Goal: Task Accomplishment & Management: Use online tool/utility

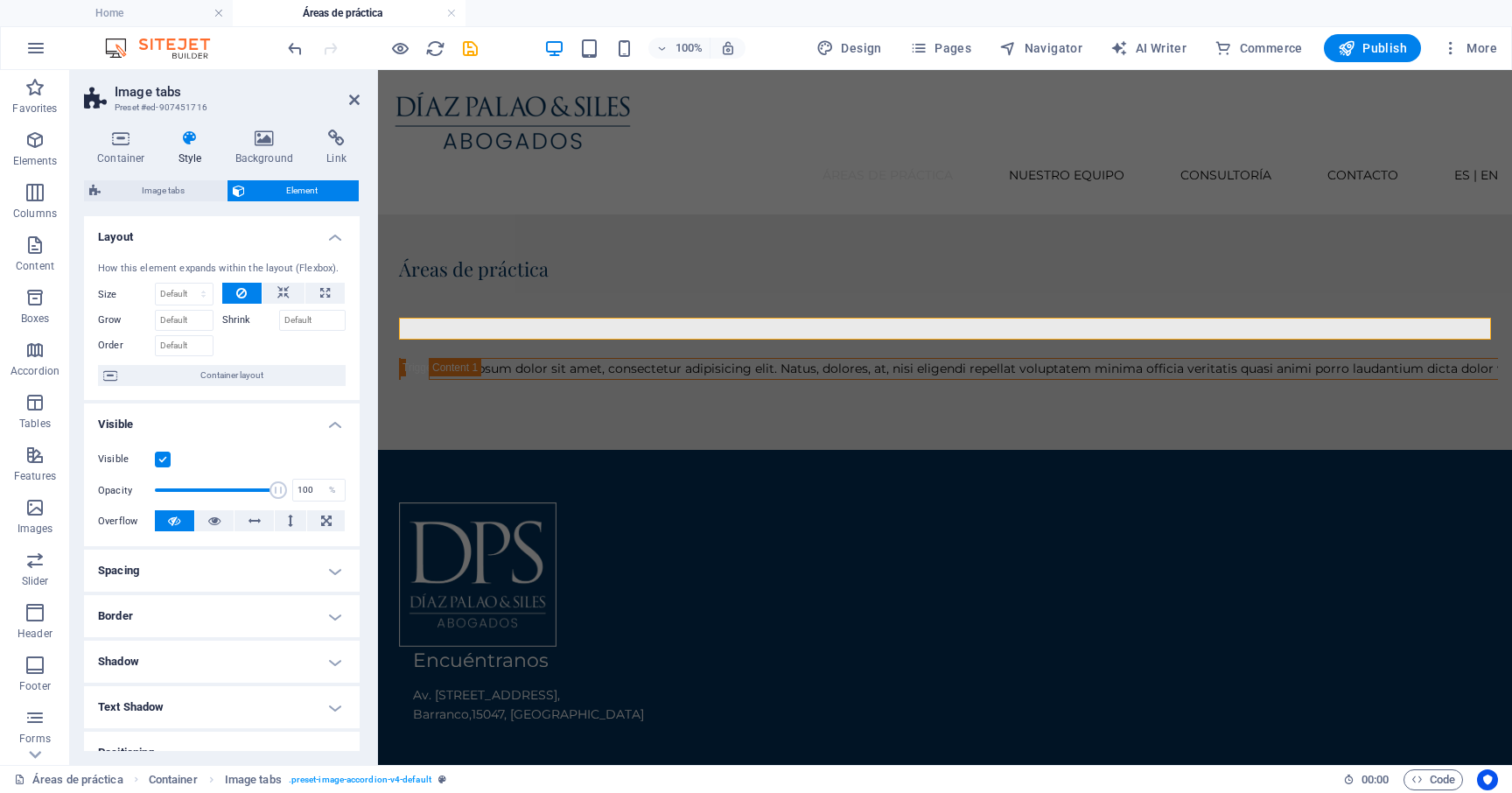
scroll to position [411, 0]
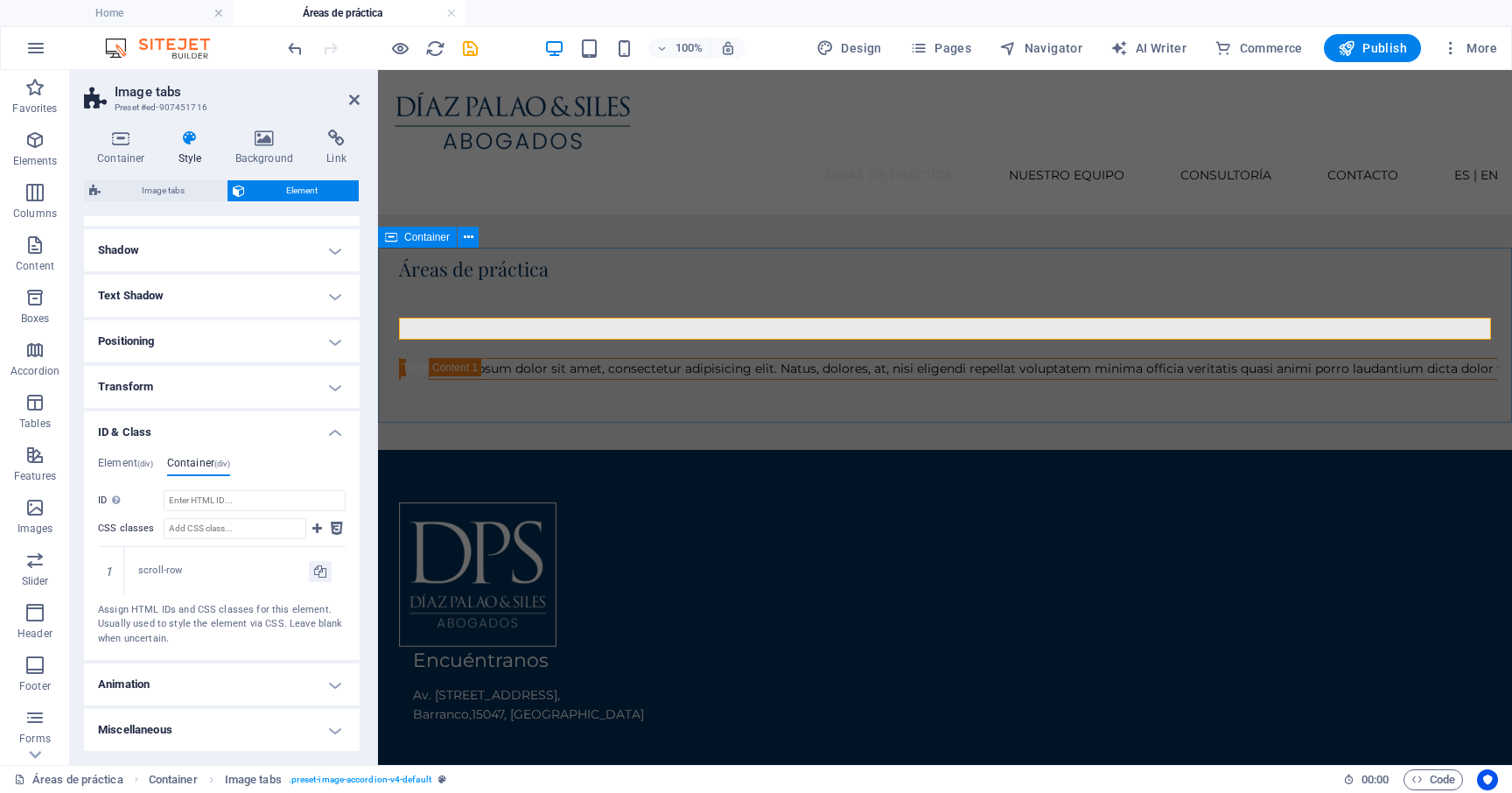
click at [754, 288] on div "Headline Lorem ipsum dolor sit amet, consectetur adipisicing elit. Natus, dolor…" at bounding box center [944, 369] width 1134 height 161
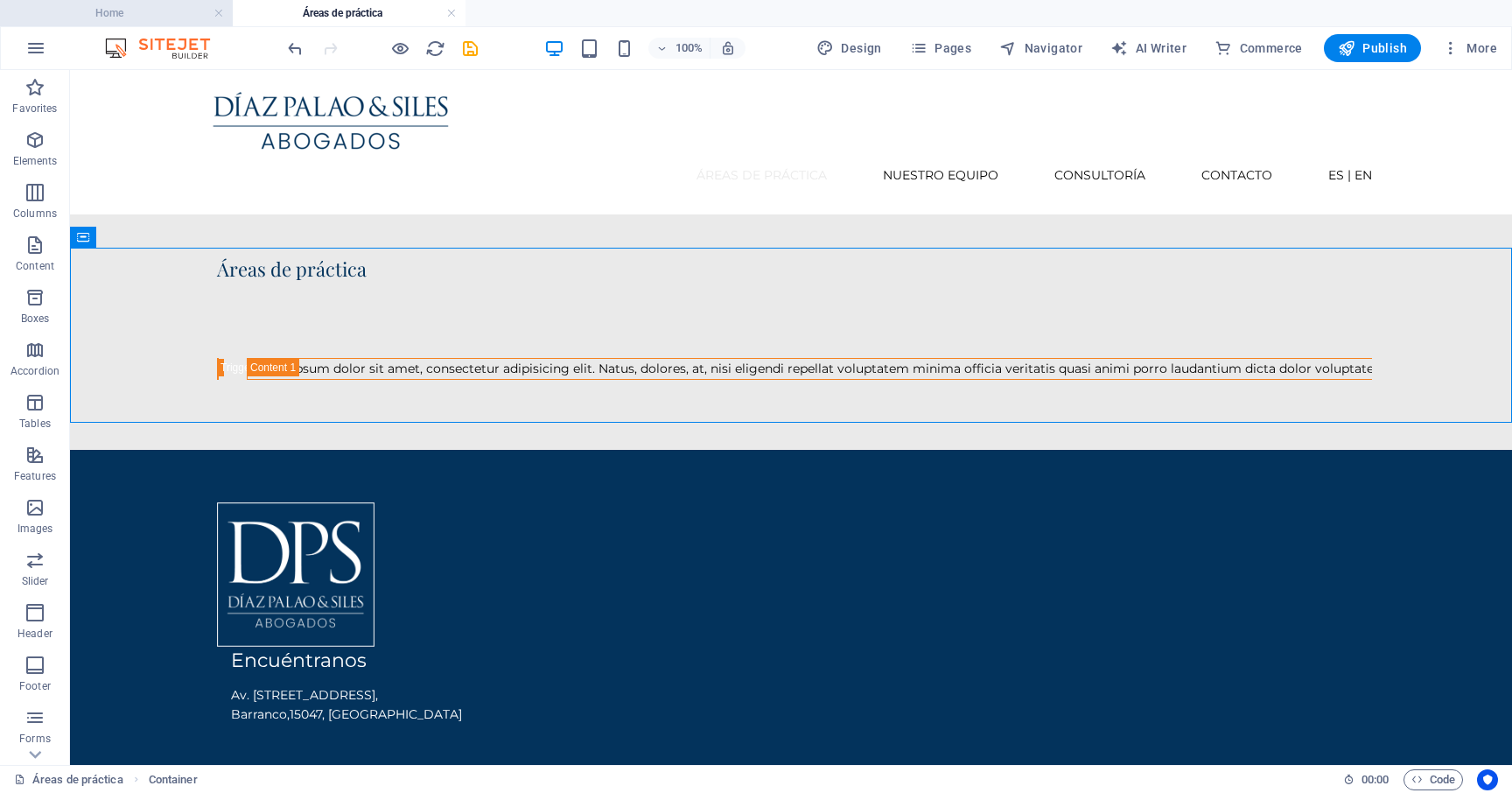
click at [187, 14] on h4 "Home" at bounding box center [117, 13] width 233 height 19
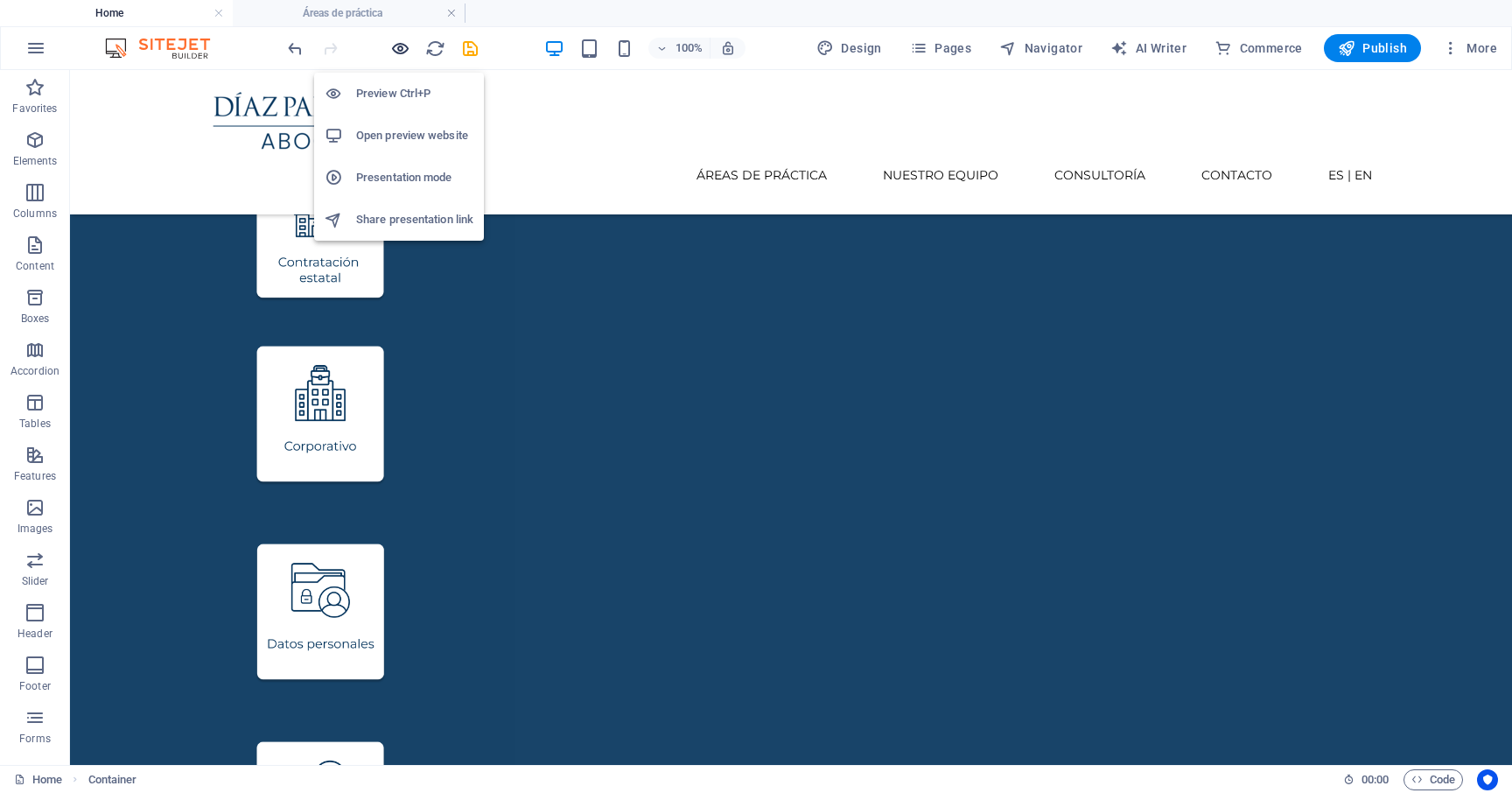
click at [404, 56] on icon "button" at bounding box center [400, 49] width 20 height 20
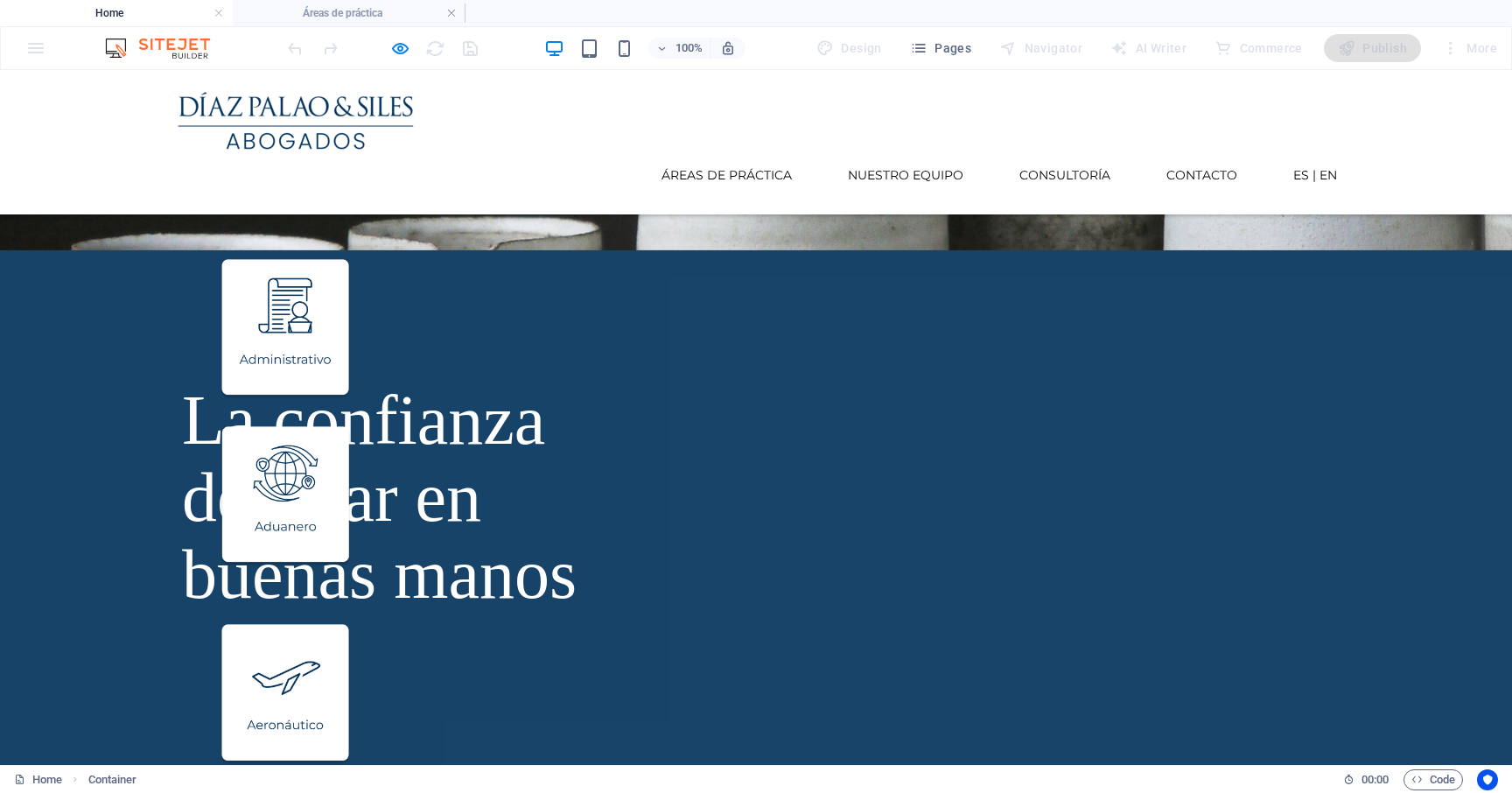
scroll to position [462, 0]
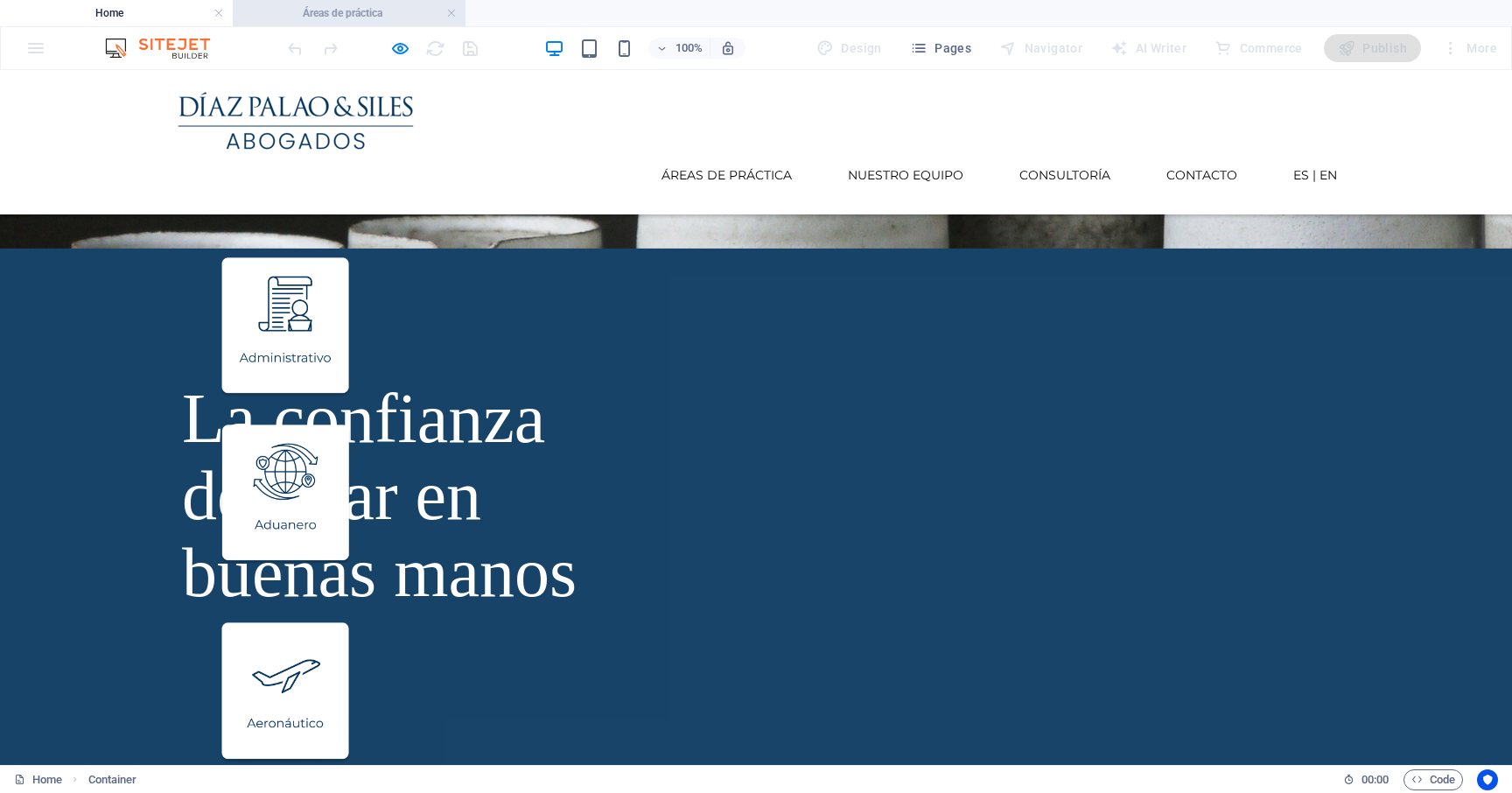
click at [391, 22] on h4 "Áreas de práctica" at bounding box center [350, 13] width 233 height 19
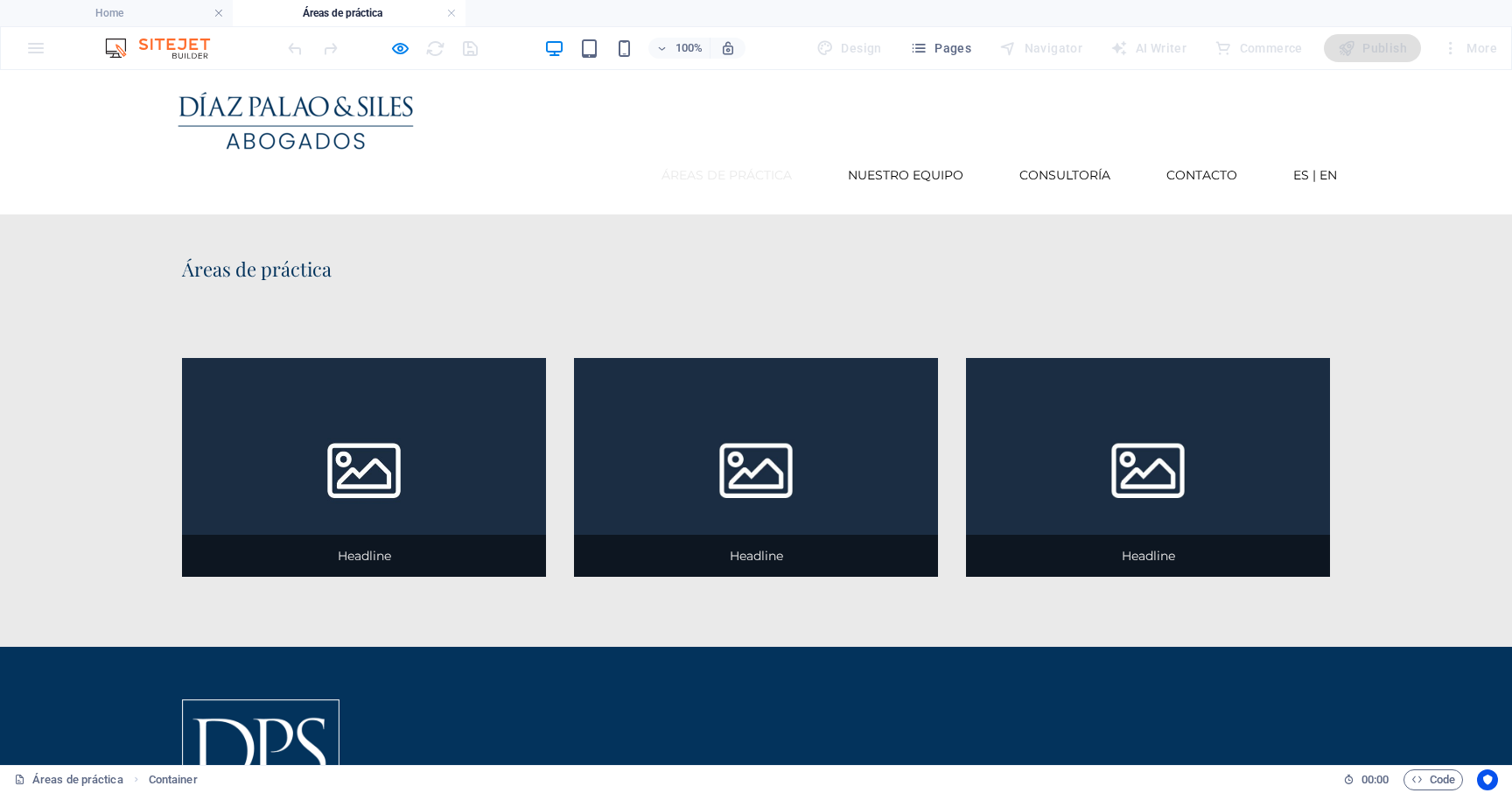
scroll to position [0, 0]
click at [394, 51] on icon "button" at bounding box center [400, 49] width 20 height 20
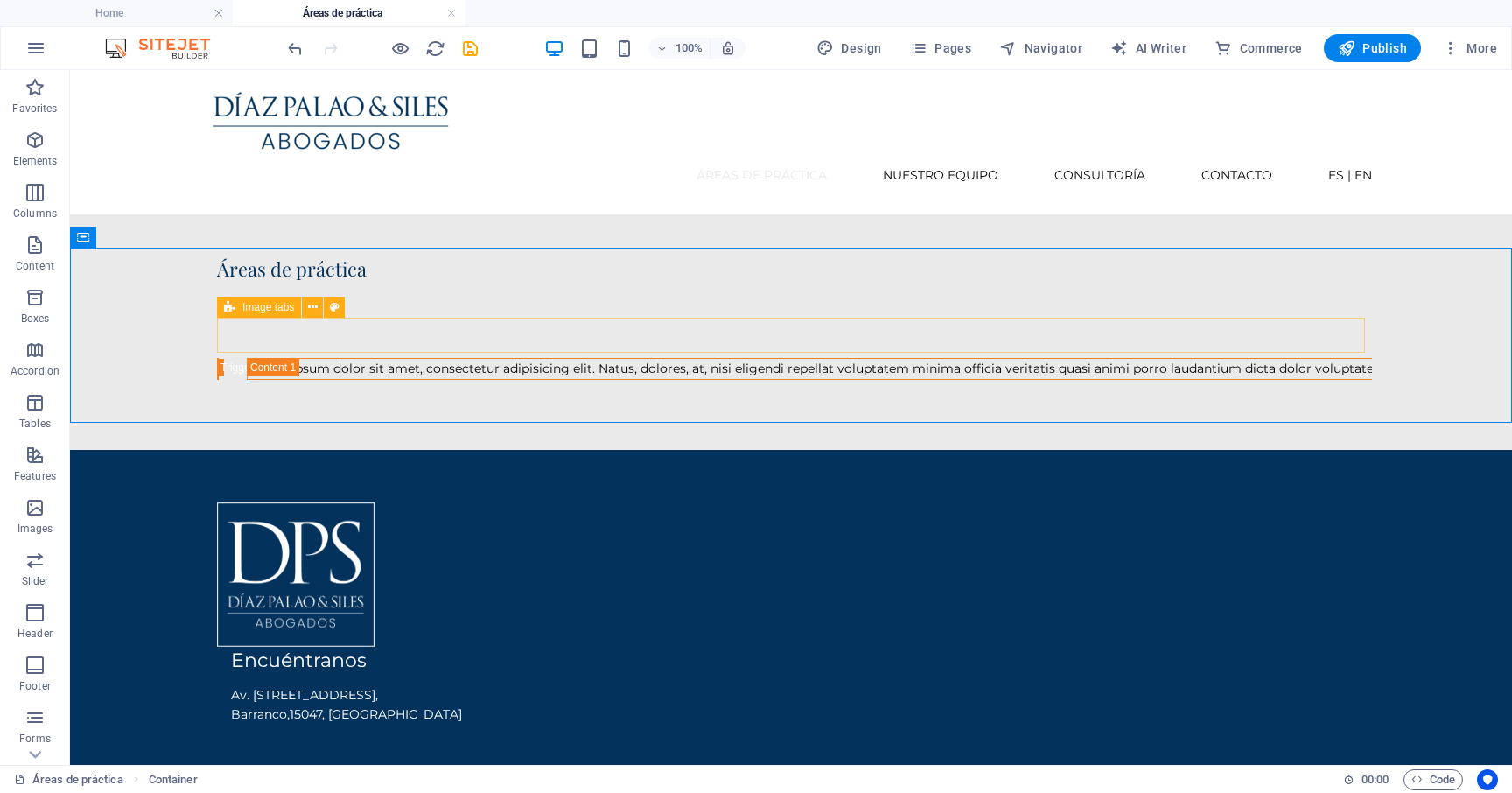
click at [231, 305] on icon at bounding box center [229, 306] width 12 height 21
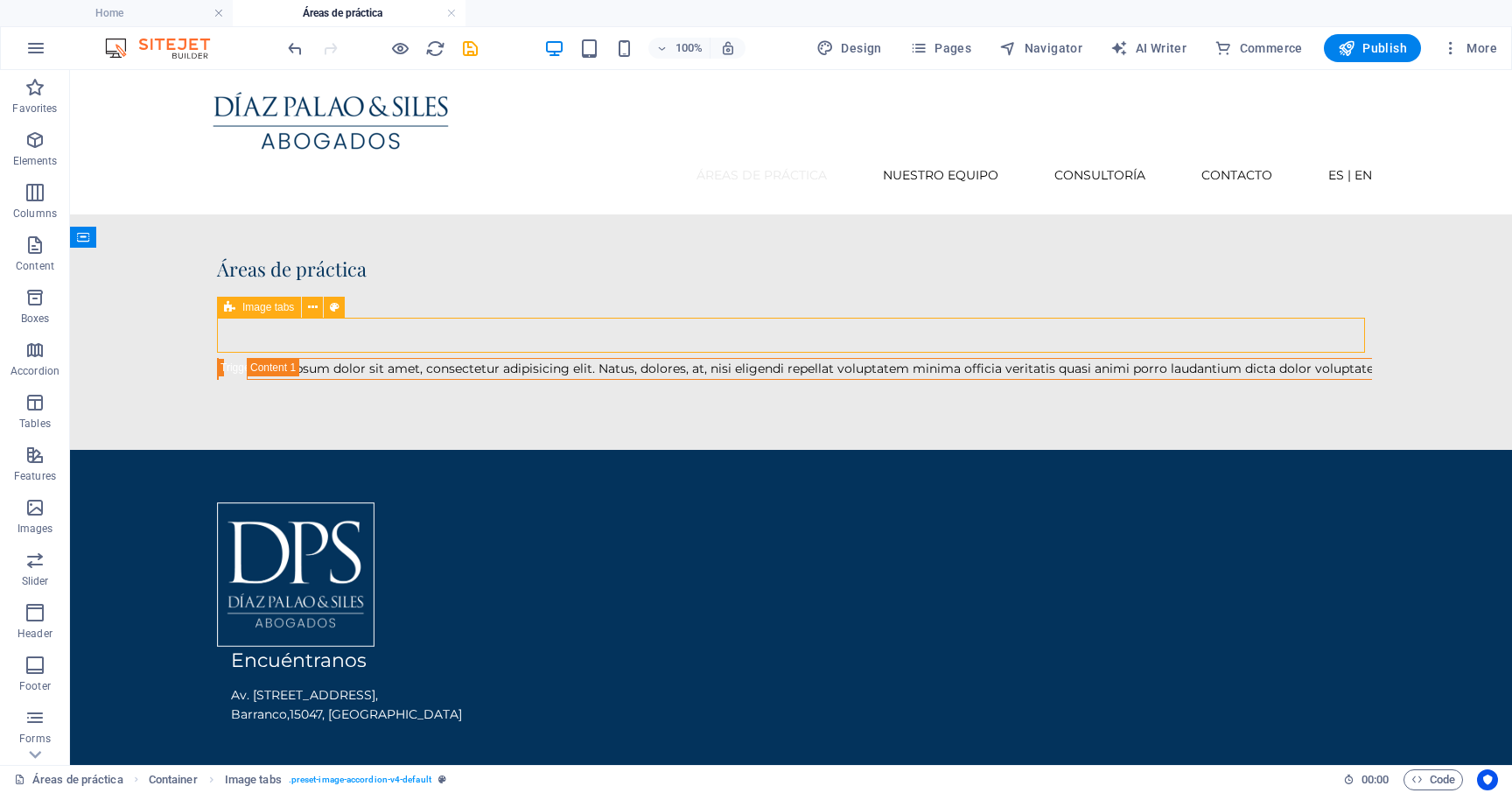
click at [231, 305] on icon at bounding box center [229, 306] width 12 height 21
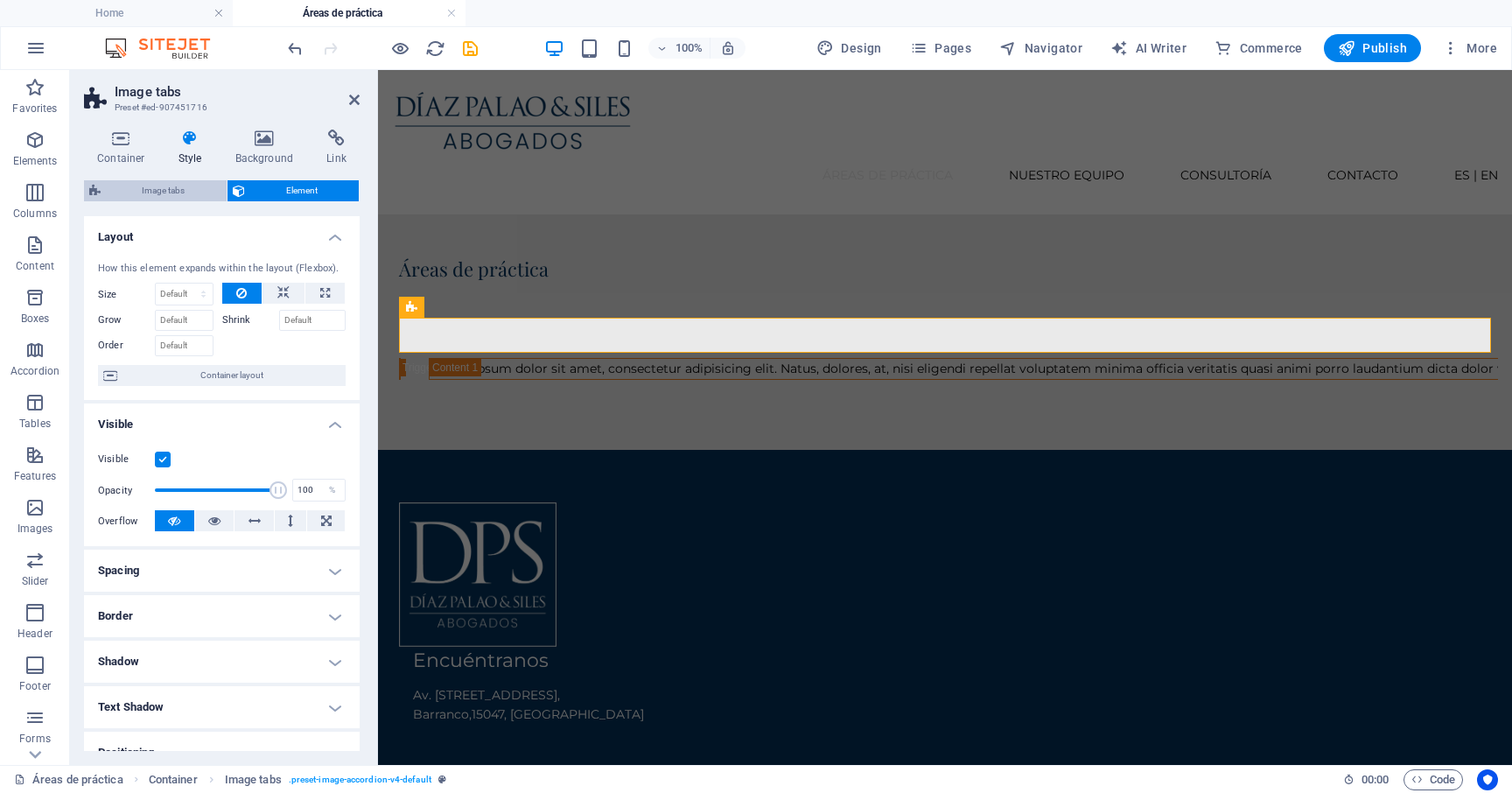
click at [159, 186] on span "Image tabs" at bounding box center [163, 191] width 116 height 21
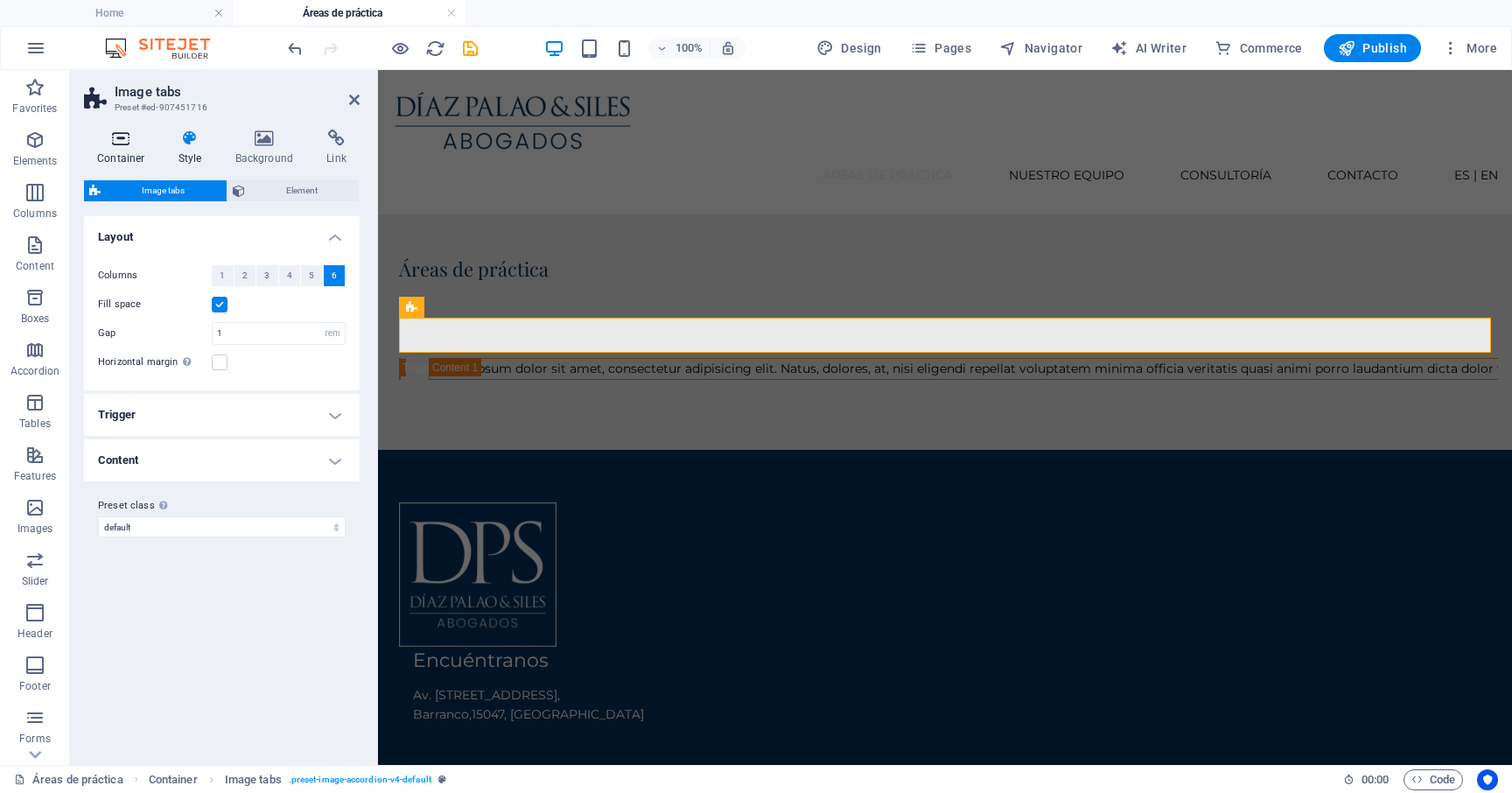
click at [136, 154] on h4 "Container" at bounding box center [125, 147] width 81 height 37
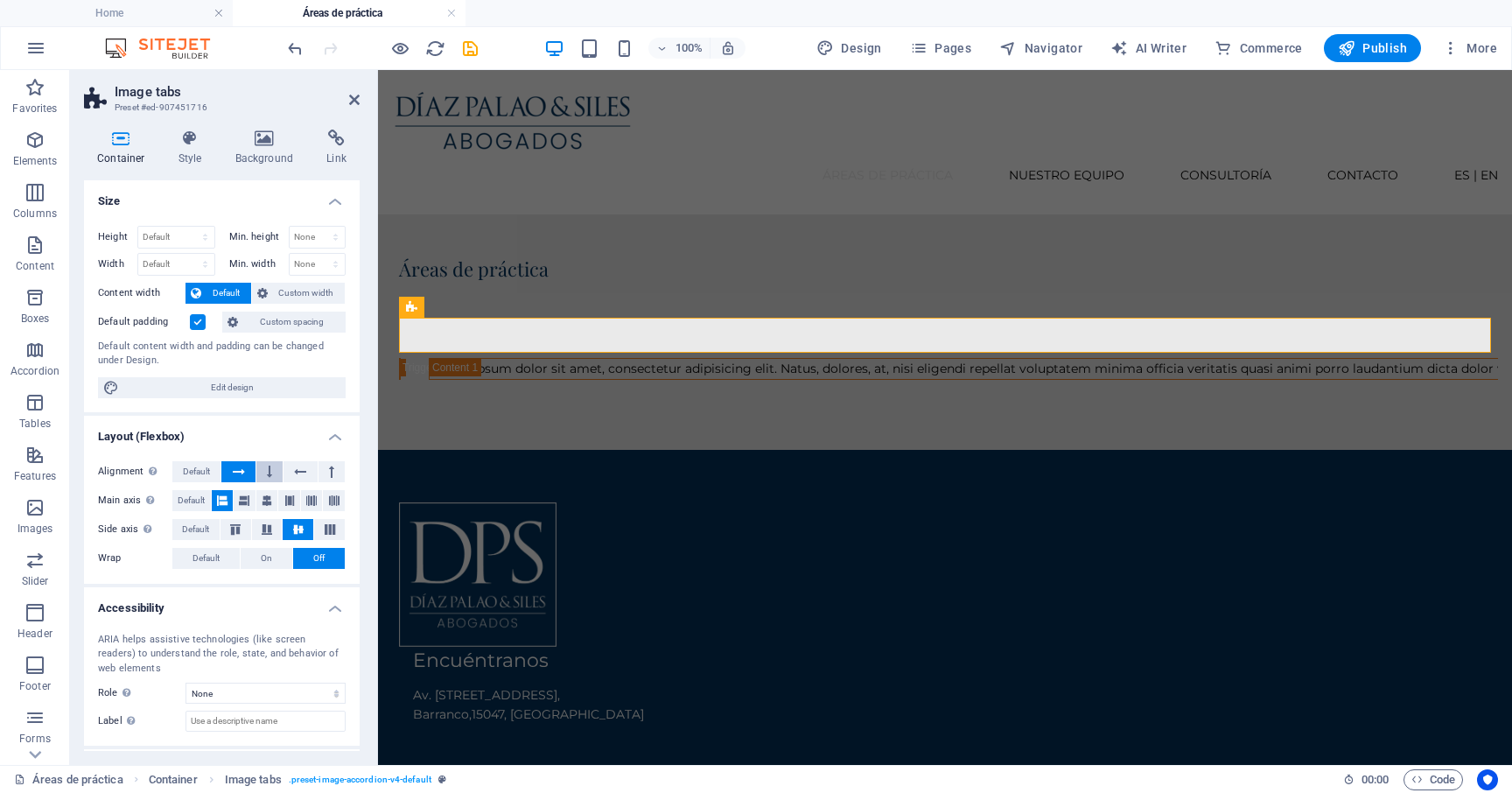
click at [273, 471] on button at bounding box center [269, 471] width 26 height 21
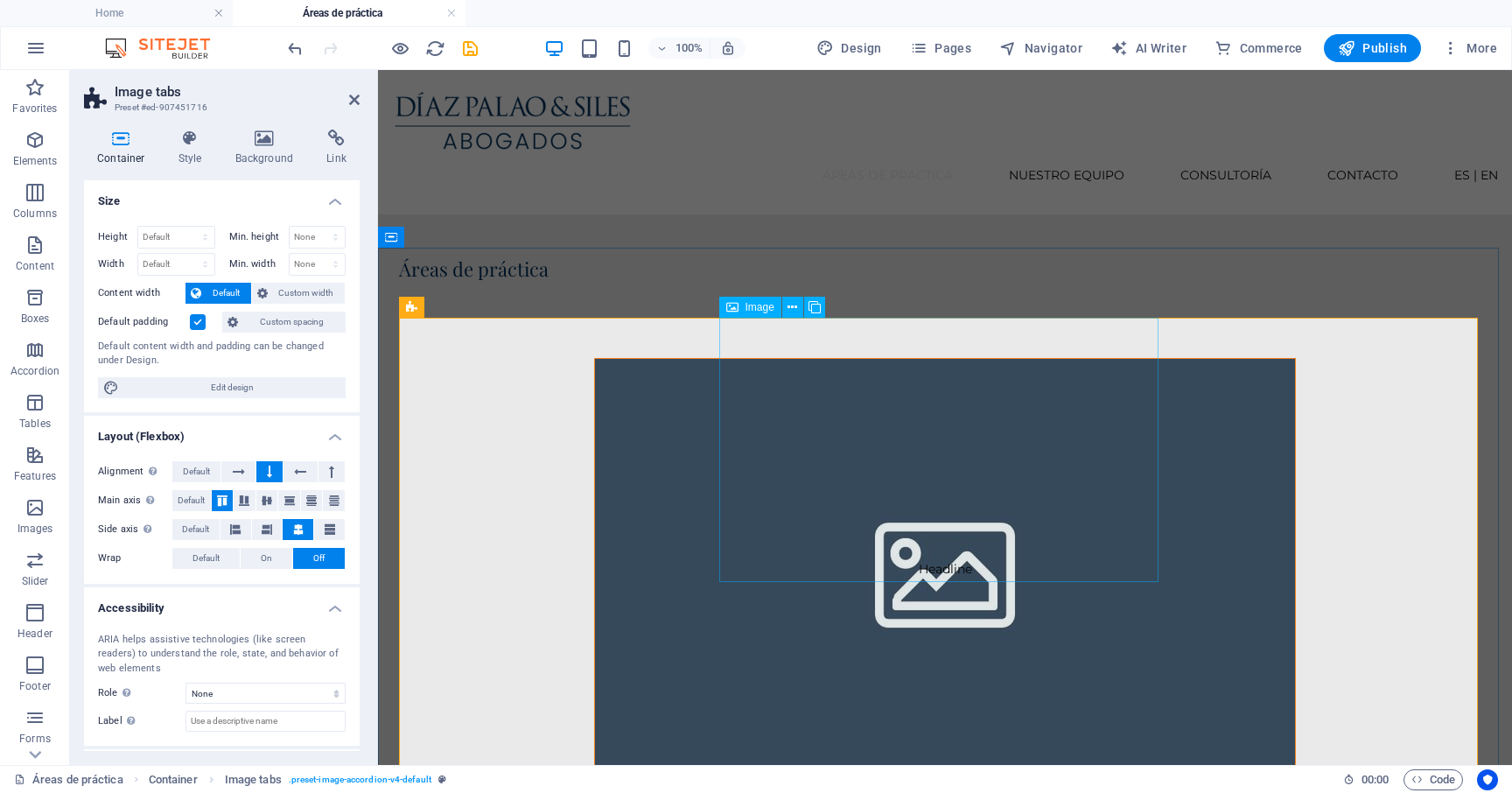
click at [929, 452] on figure "Headline" at bounding box center [945, 568] width 702 height 422
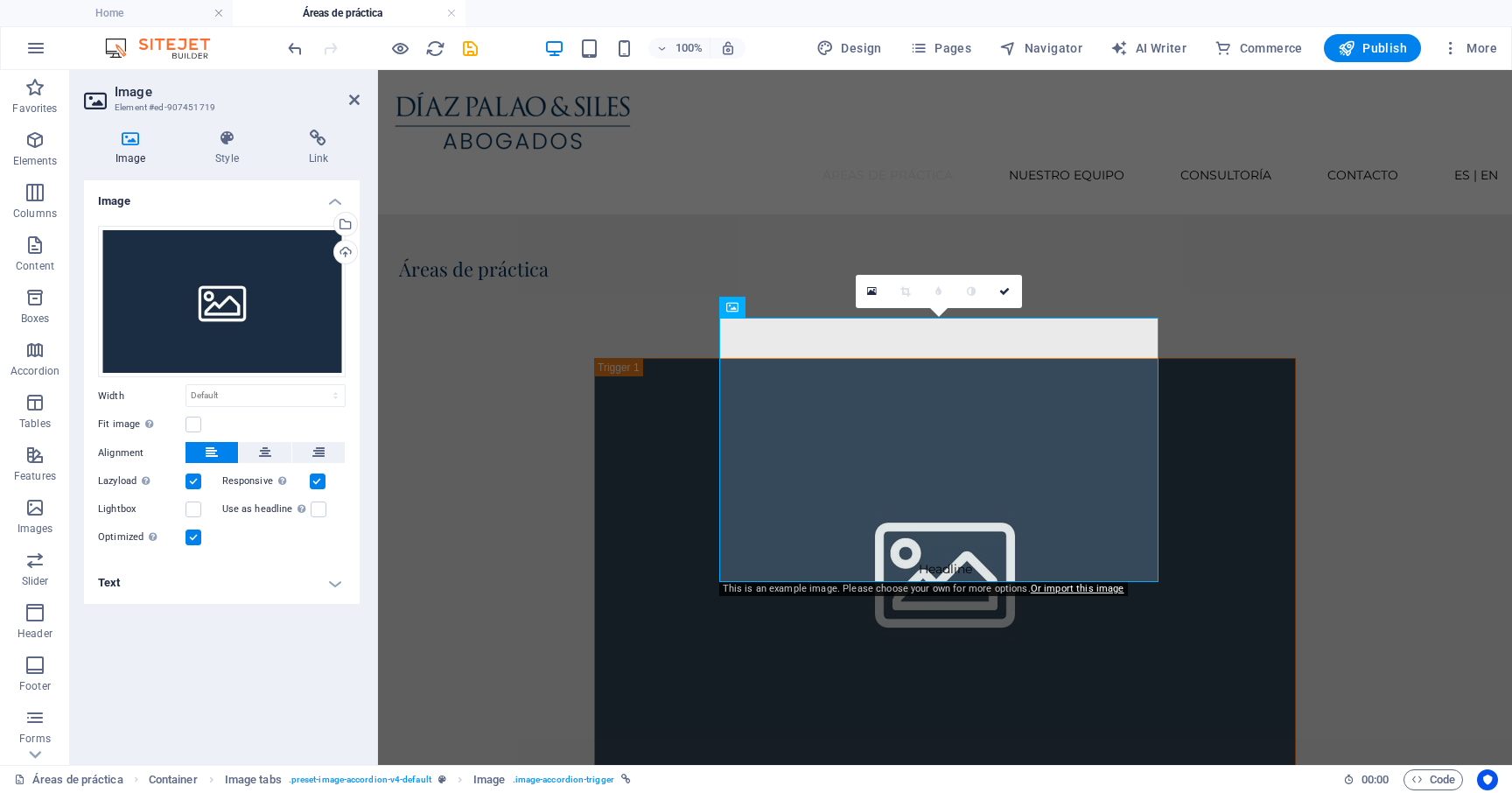
click at [217, 572] on h4 "Text" at bounding box center [221, 583] width 275 height 42
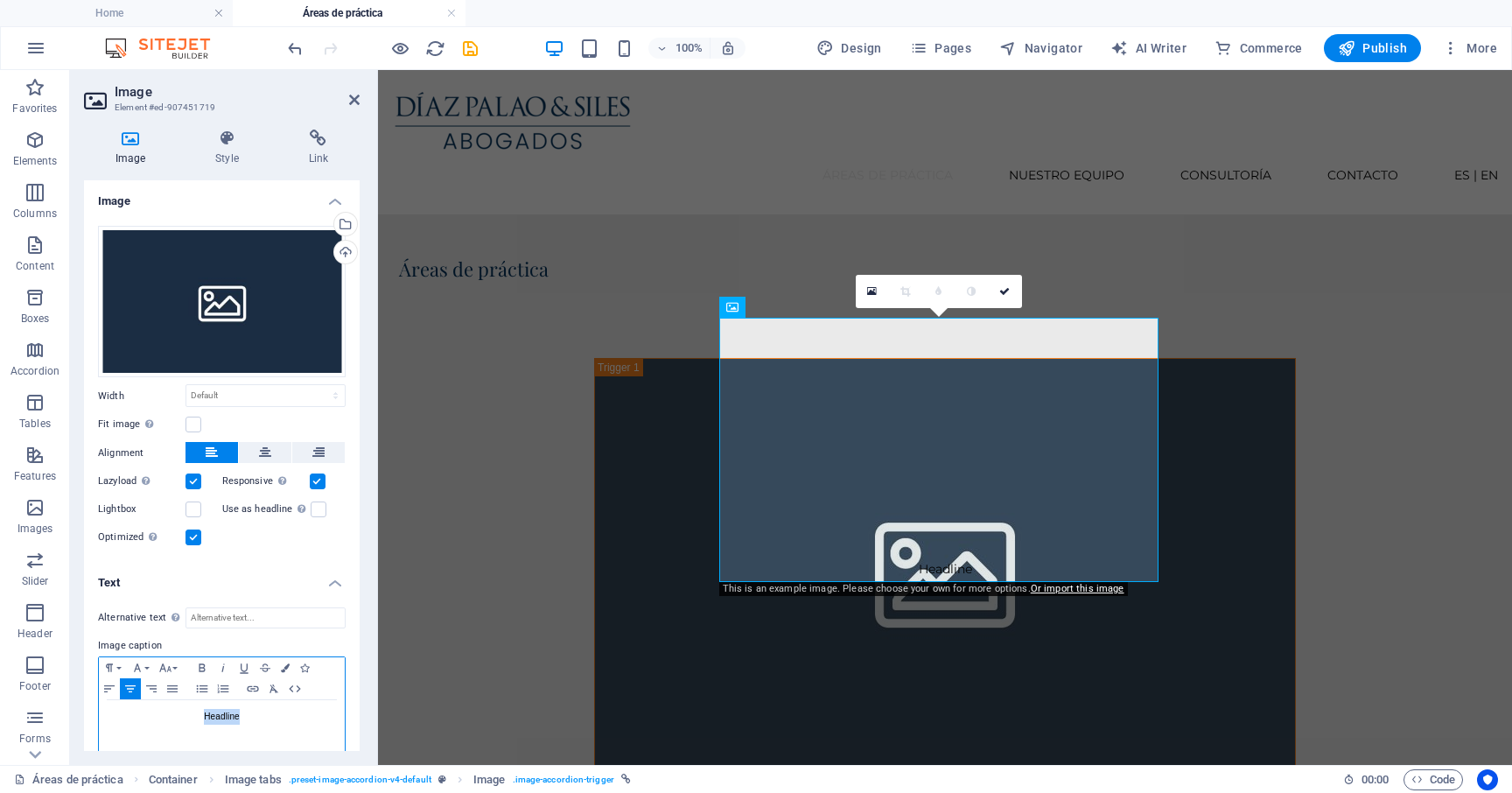
drag, startPoint x: 262, startPoint y: 716, endPoint x: 126, endPoint y: 719, distance: 136.0
click at [131, 716] on p "Headline" at bounding box center [221, 716] width 229 height 15
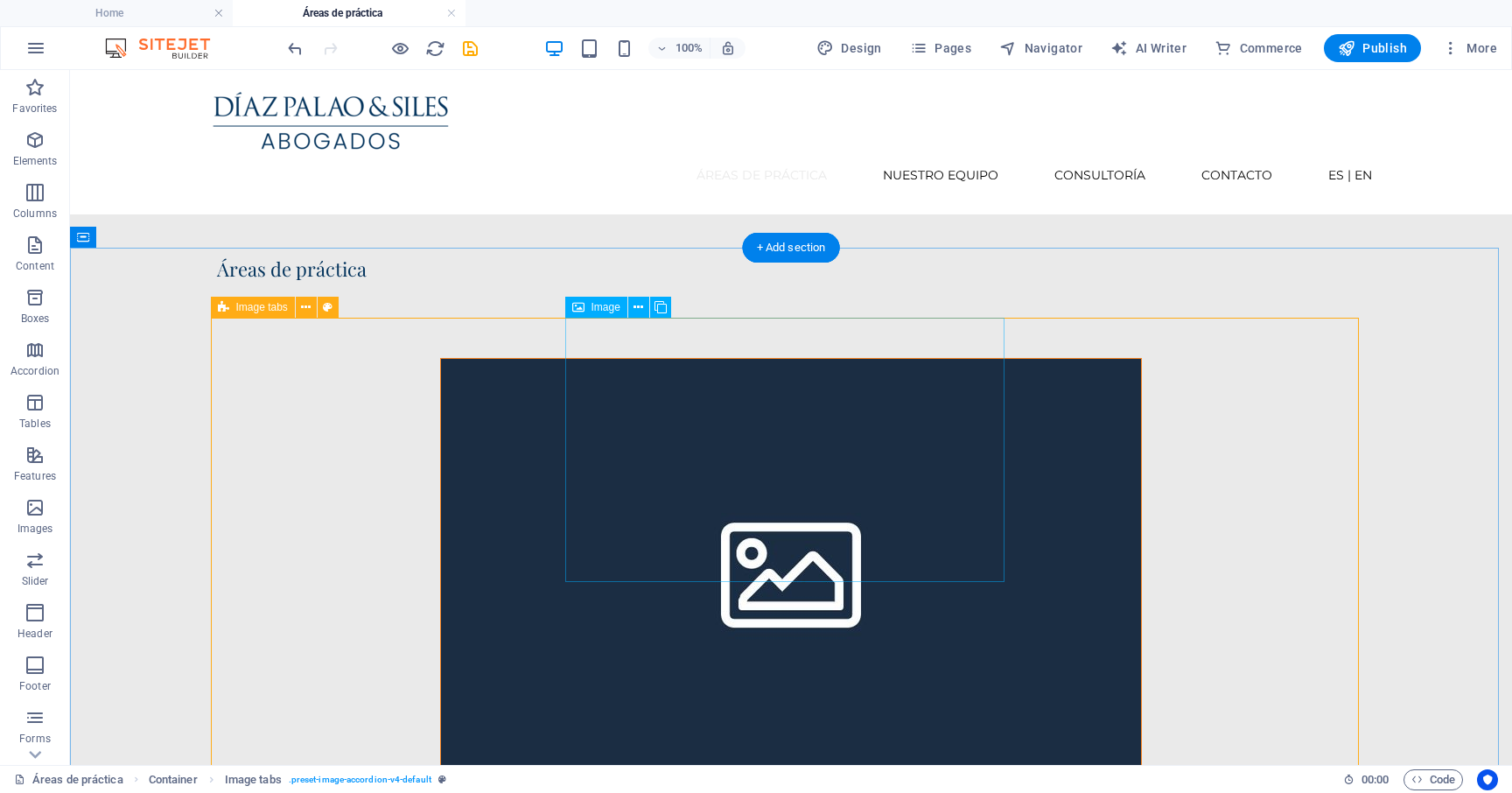
click at [695, 423] on figure at bounding box center [790, 568] width 702 height 422
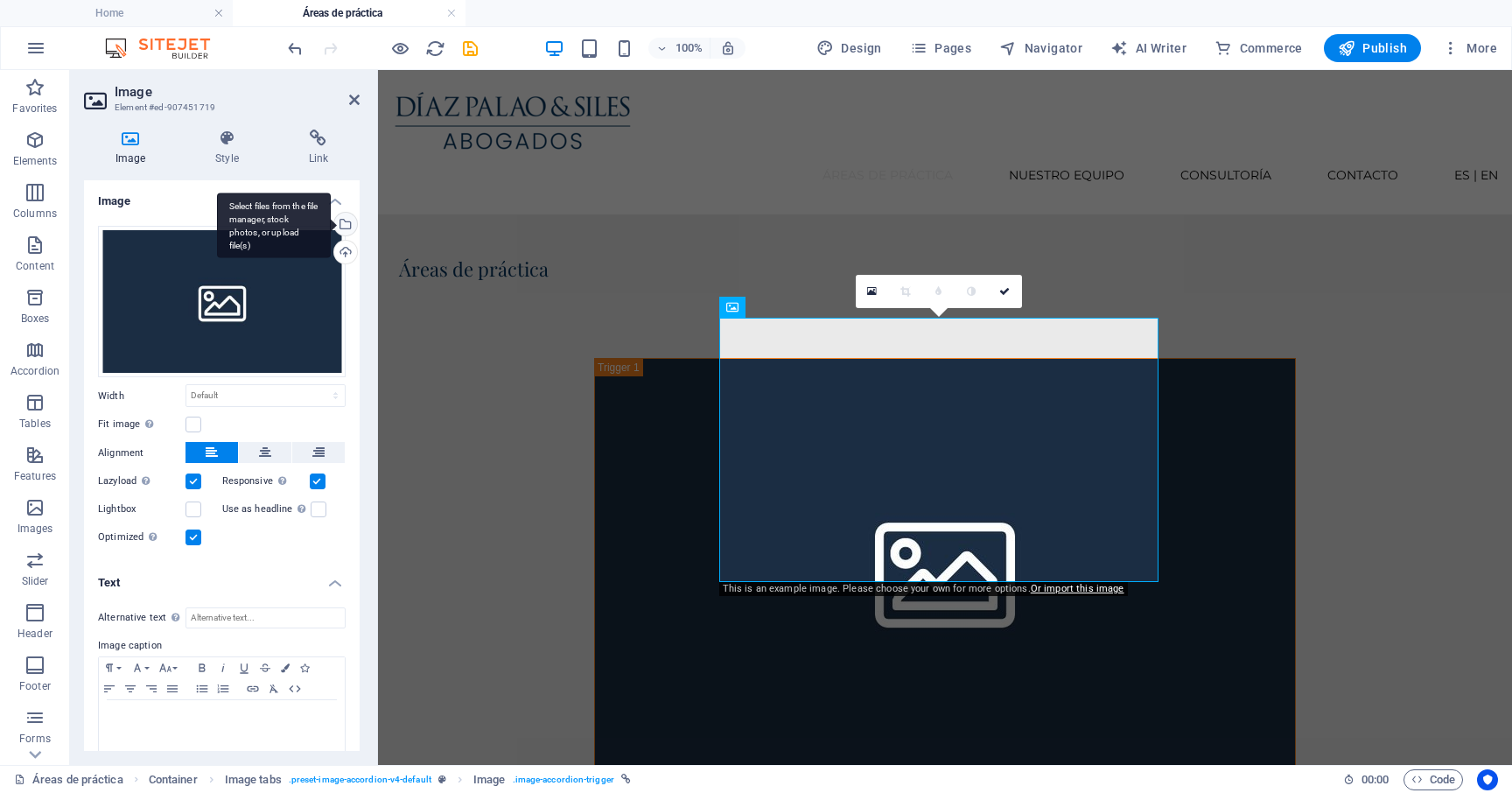
click at [331, 229] on div "Select files from the file manager, stock photos, or upload file(s)" at bounding box center [274, 225] width 114 height 66
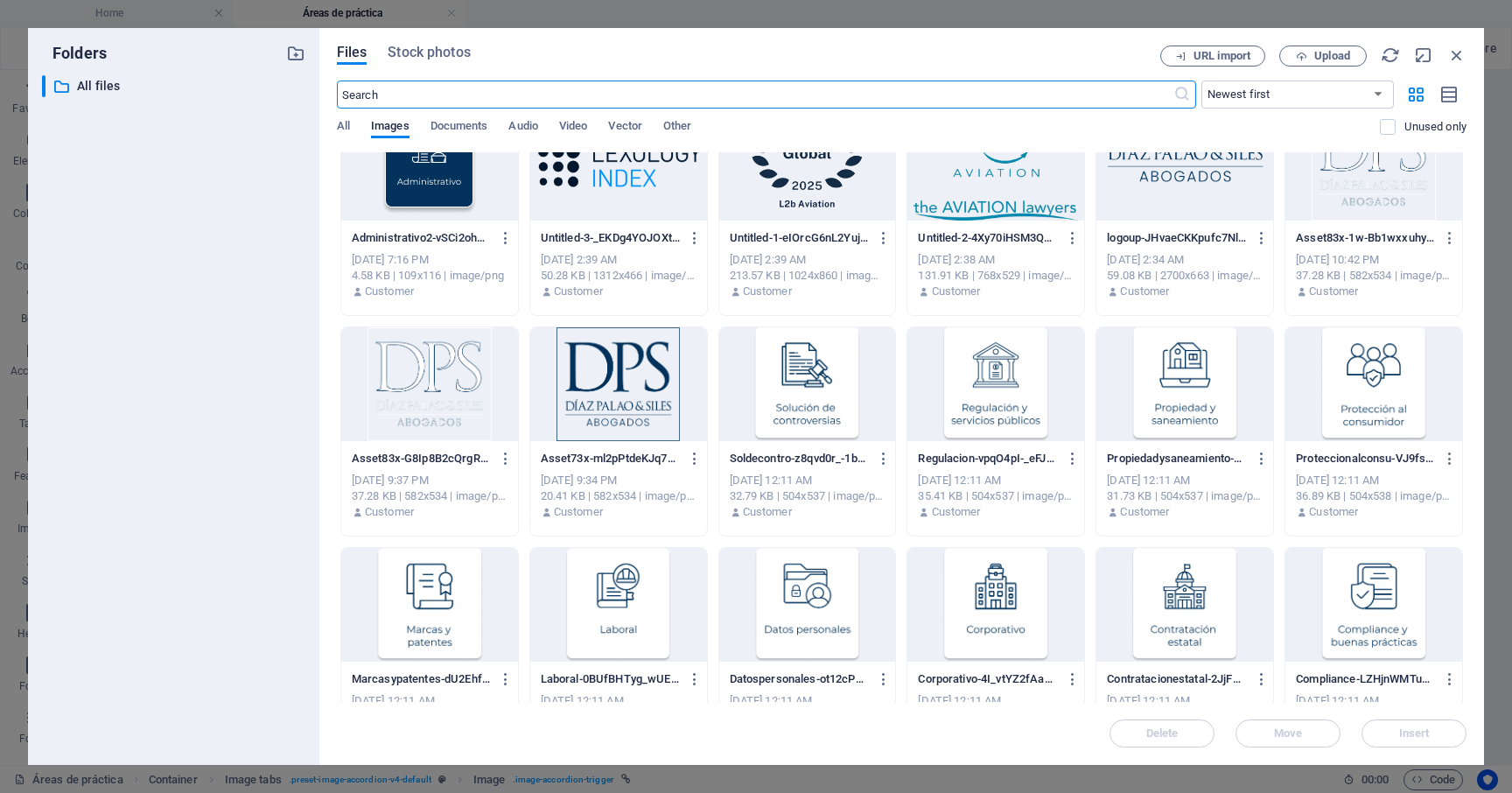
scroll to position [302, 0]
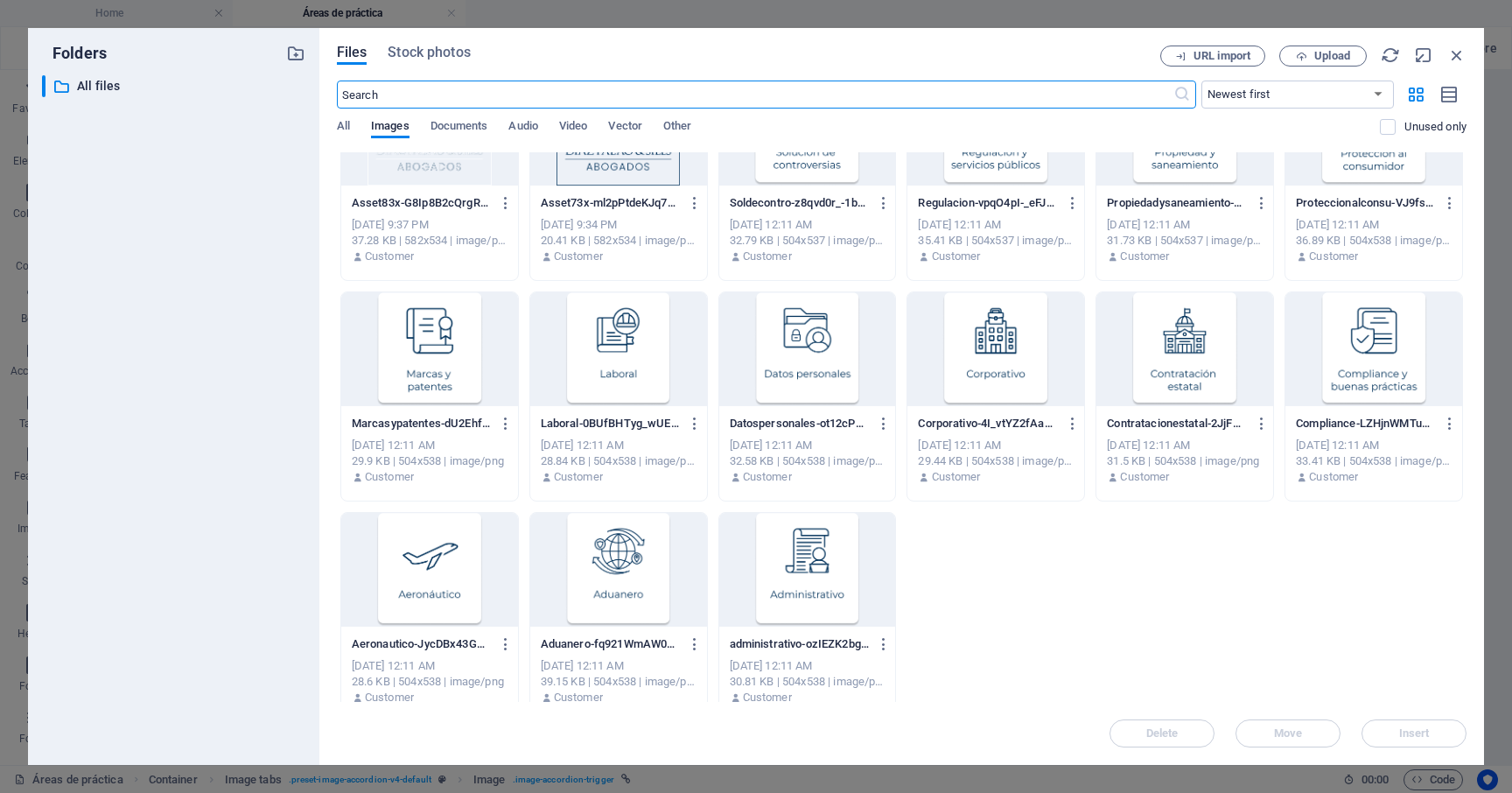
click at [794, 545] on div at bounding box center [807, 570] width 177 height 114
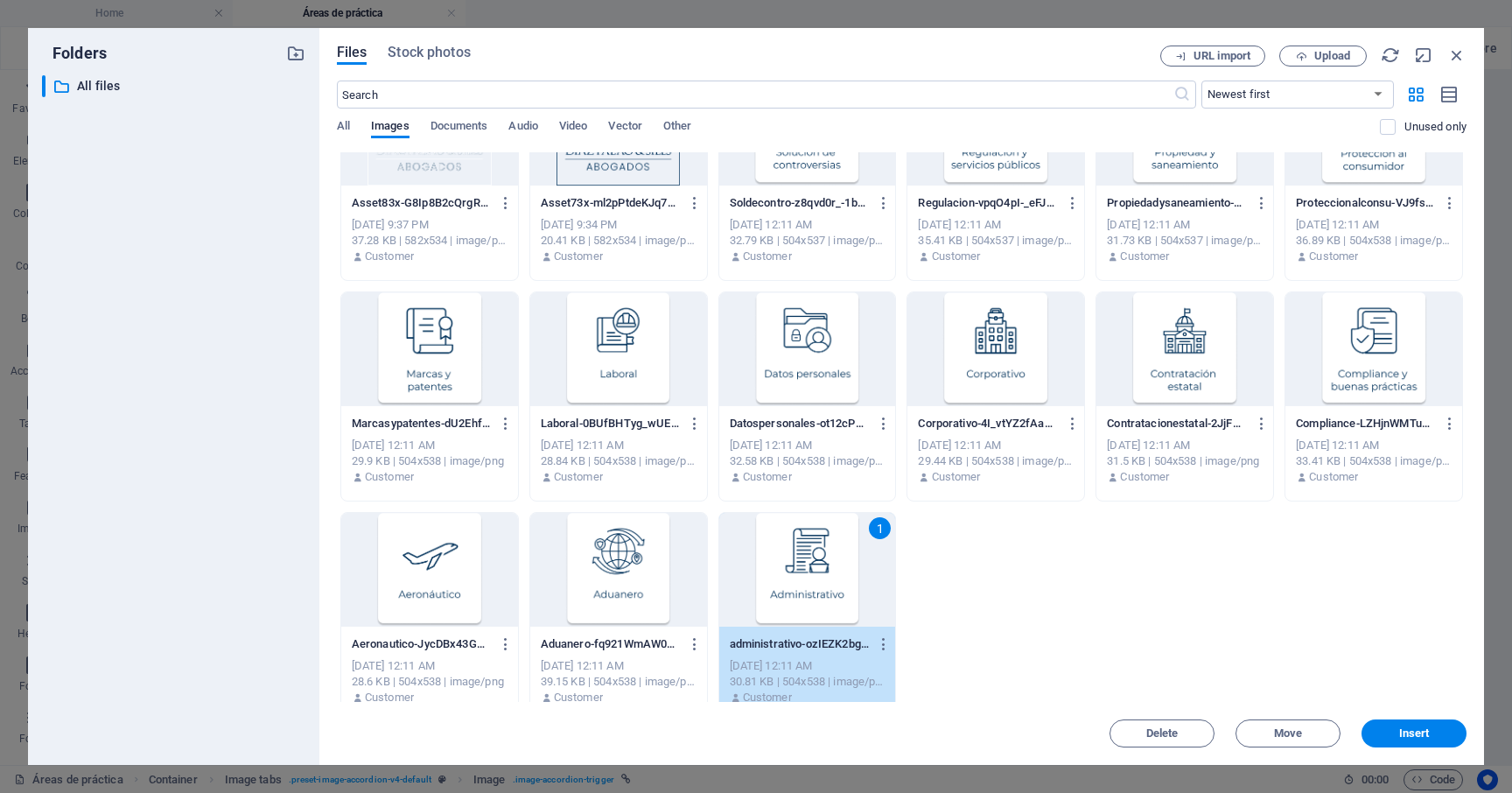
click at [794, 545] on div "1" at bounding box center [807, 570] width 177 height 114
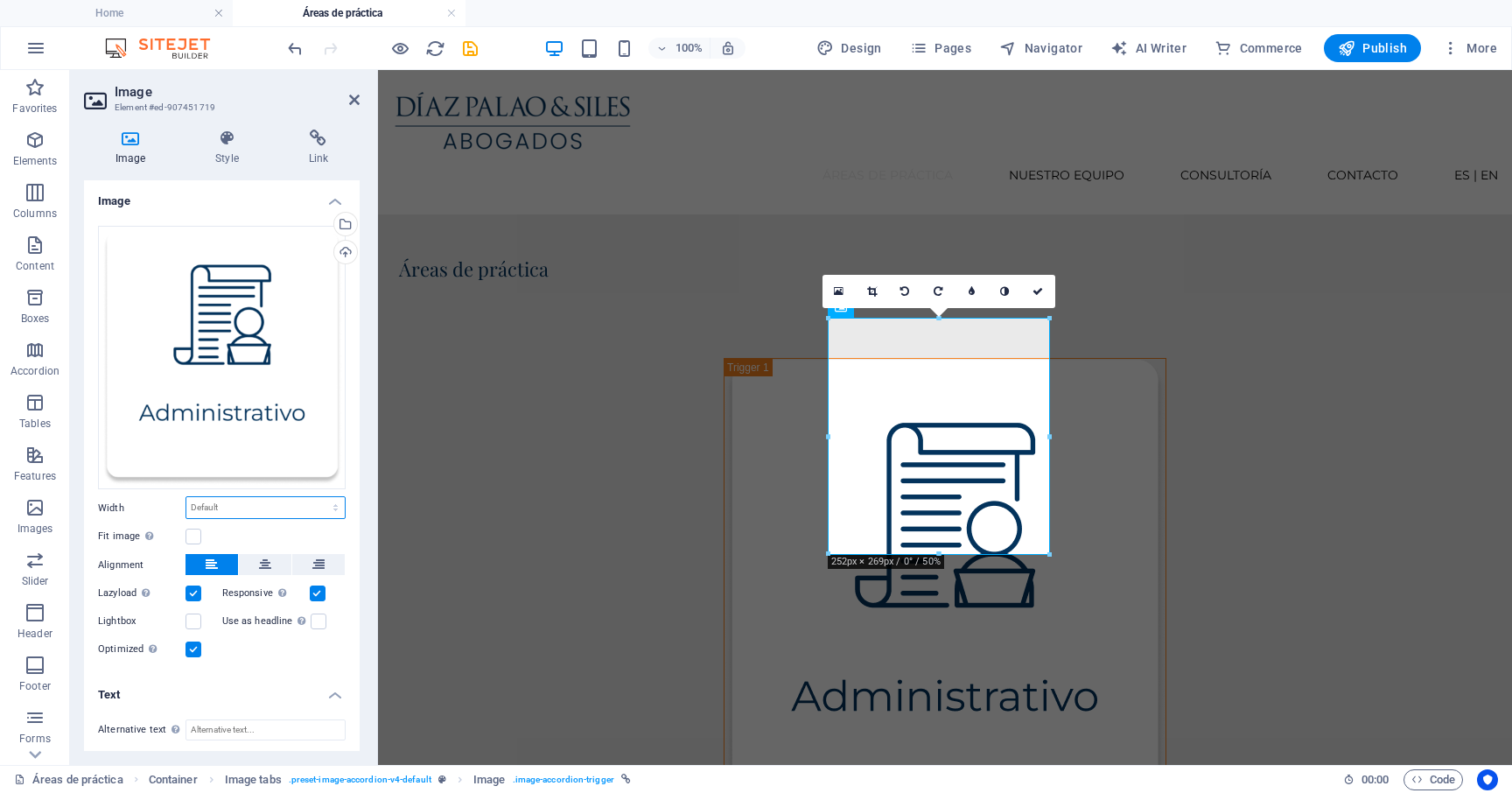
click at [279, 508] on select "Default auto px rem % em vh vw" at bounding box center [265, 507] width 158 height 21
select select "px"
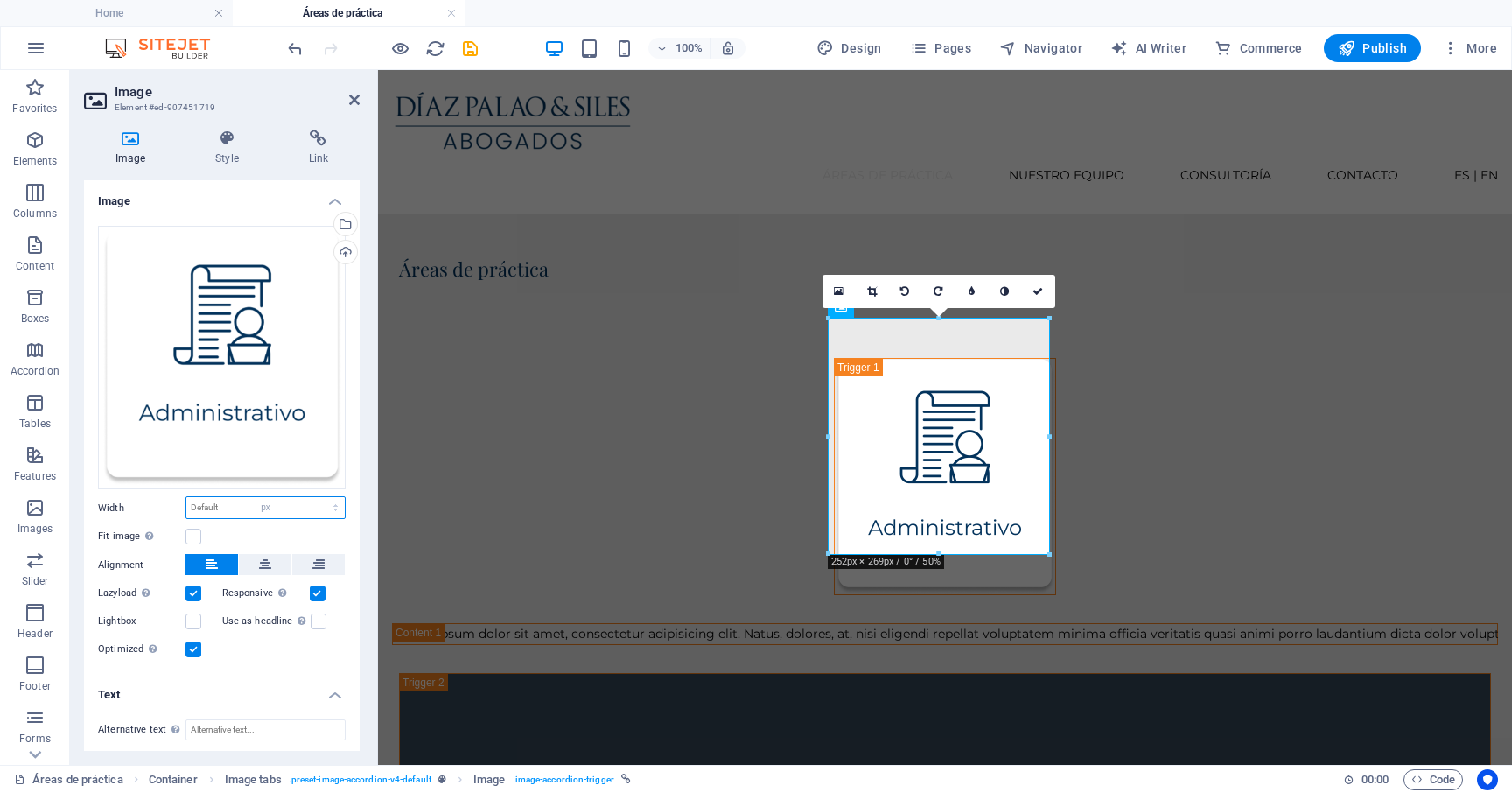
click at [317, 497] on select "Default auto px rem % em vh vw" at bounding box center [265, 507] width 158 height 21
click at [219, 506] on input "252" at bounding box center [265, 507] width 158 height 21
drag, startPoint x: 219, startPoint y: 506, endPoint x: 122, endPoint y: 499, distance: 97.3
click at [122, 499] on div "Width 252 Default auto px rem % em vh vw" at bounding box center [221, 507] width 247 height 23
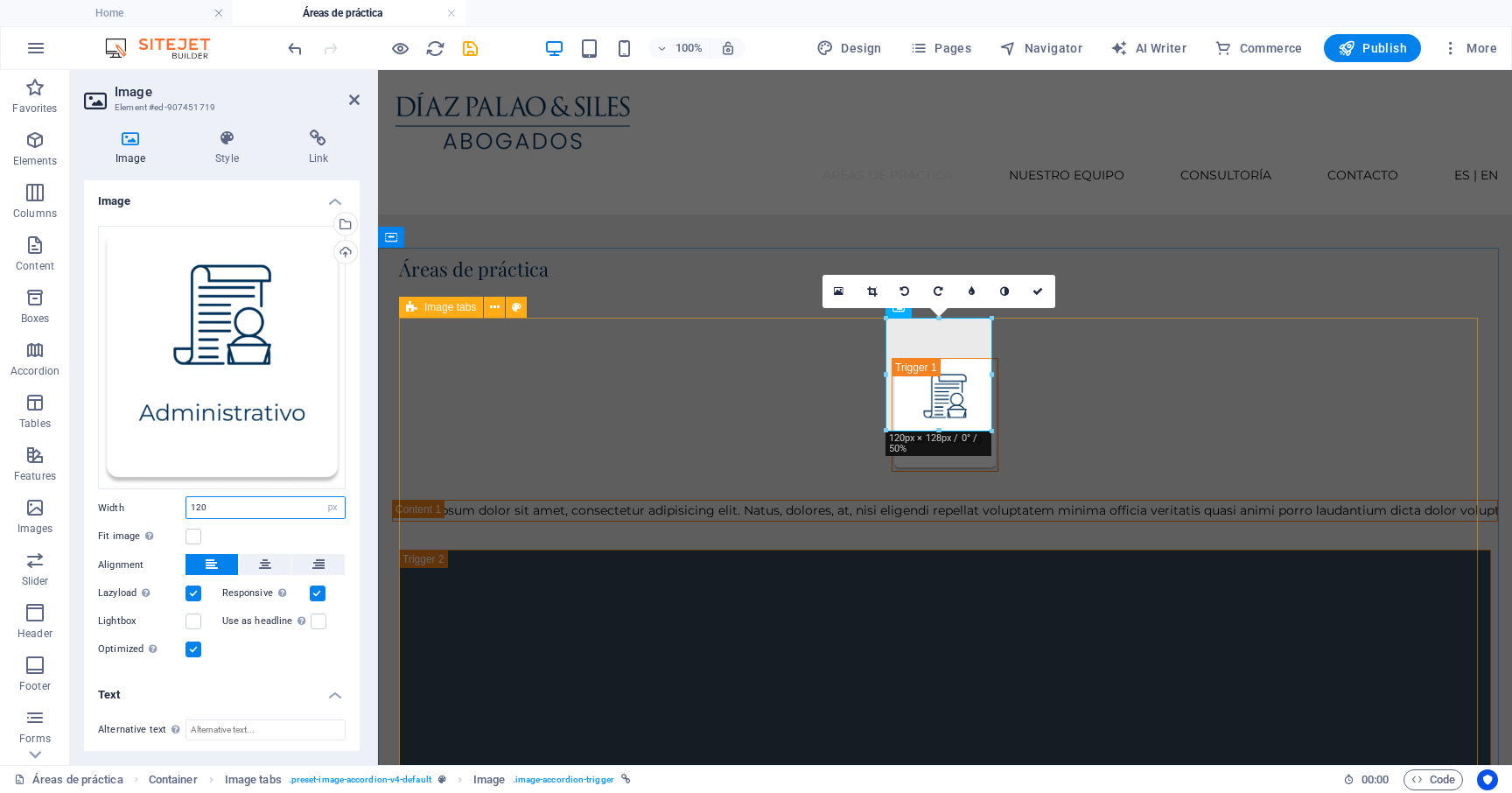
type input "120"
